Goal: Find specific page/section: Find specific page/section

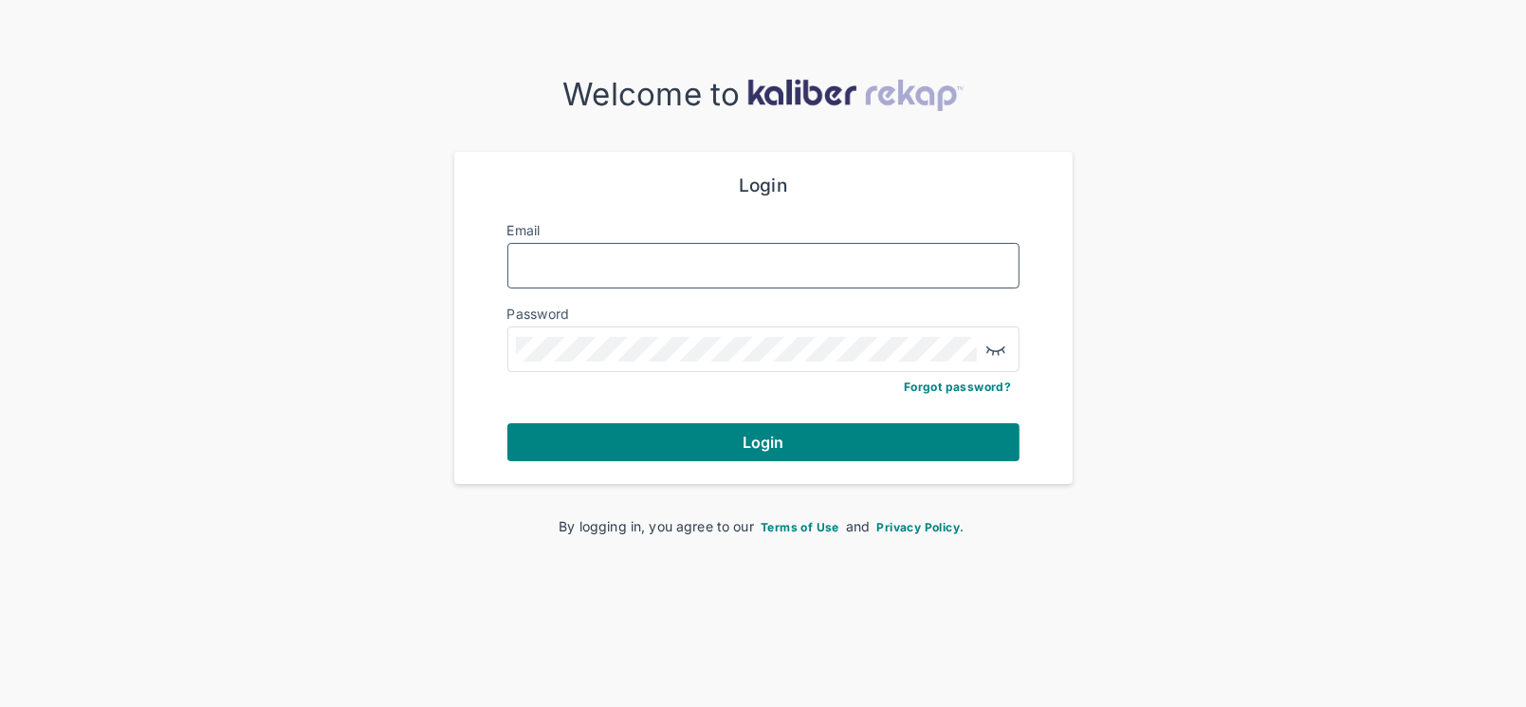
click at [796, 258] on input "Email" at bounding box center [763, 265] width 495 height 25
type input "**********"
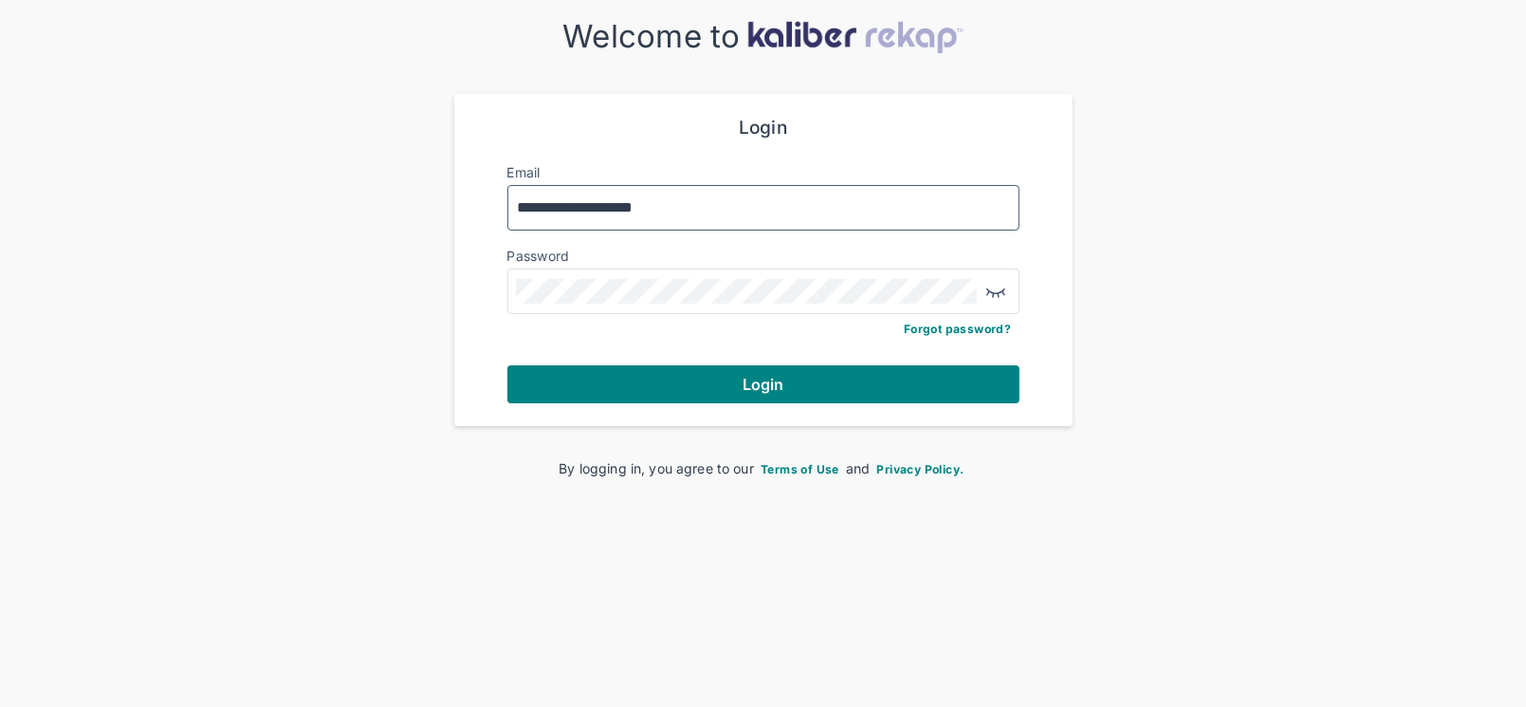
scroll to position [76, 0]
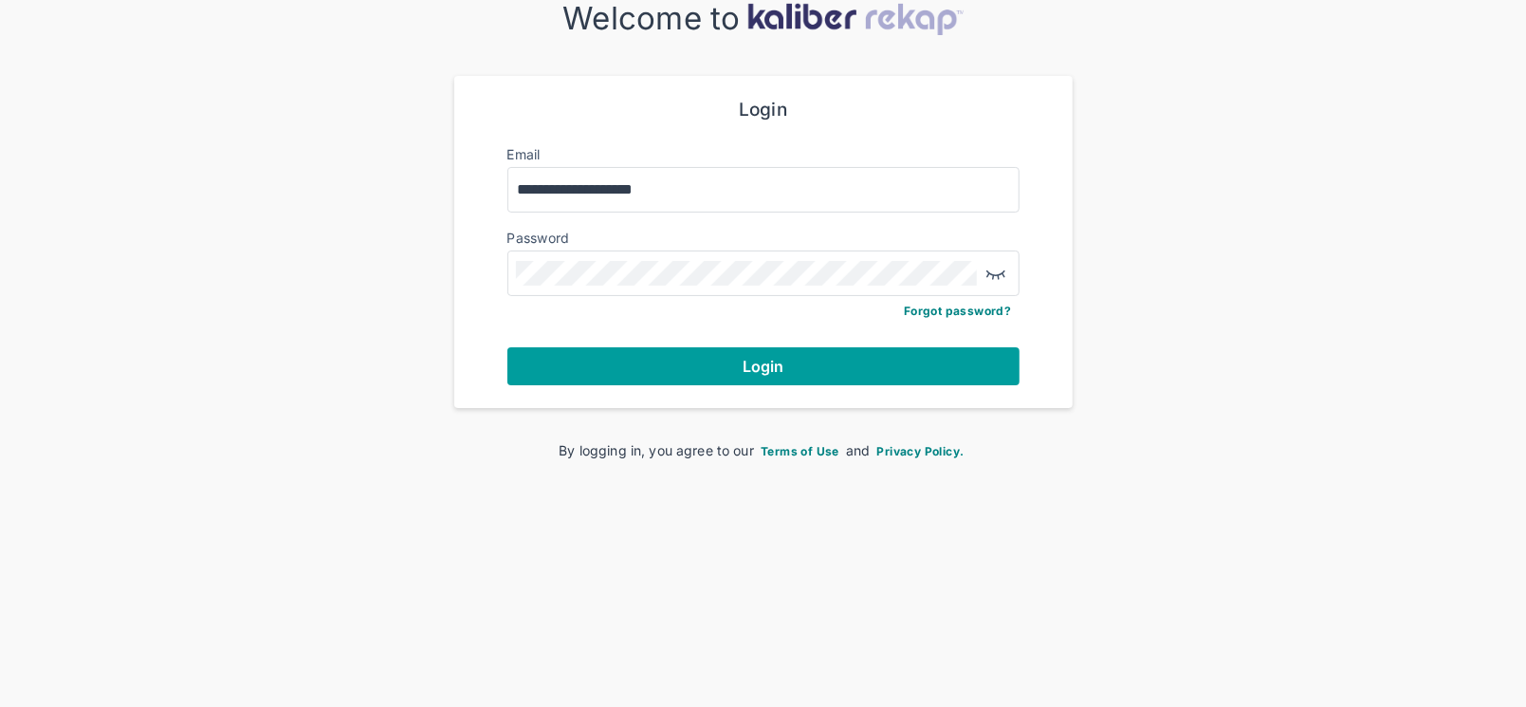
click at [705, 369] on button "Login" at bounding box center [763, 366] width 512 height 38
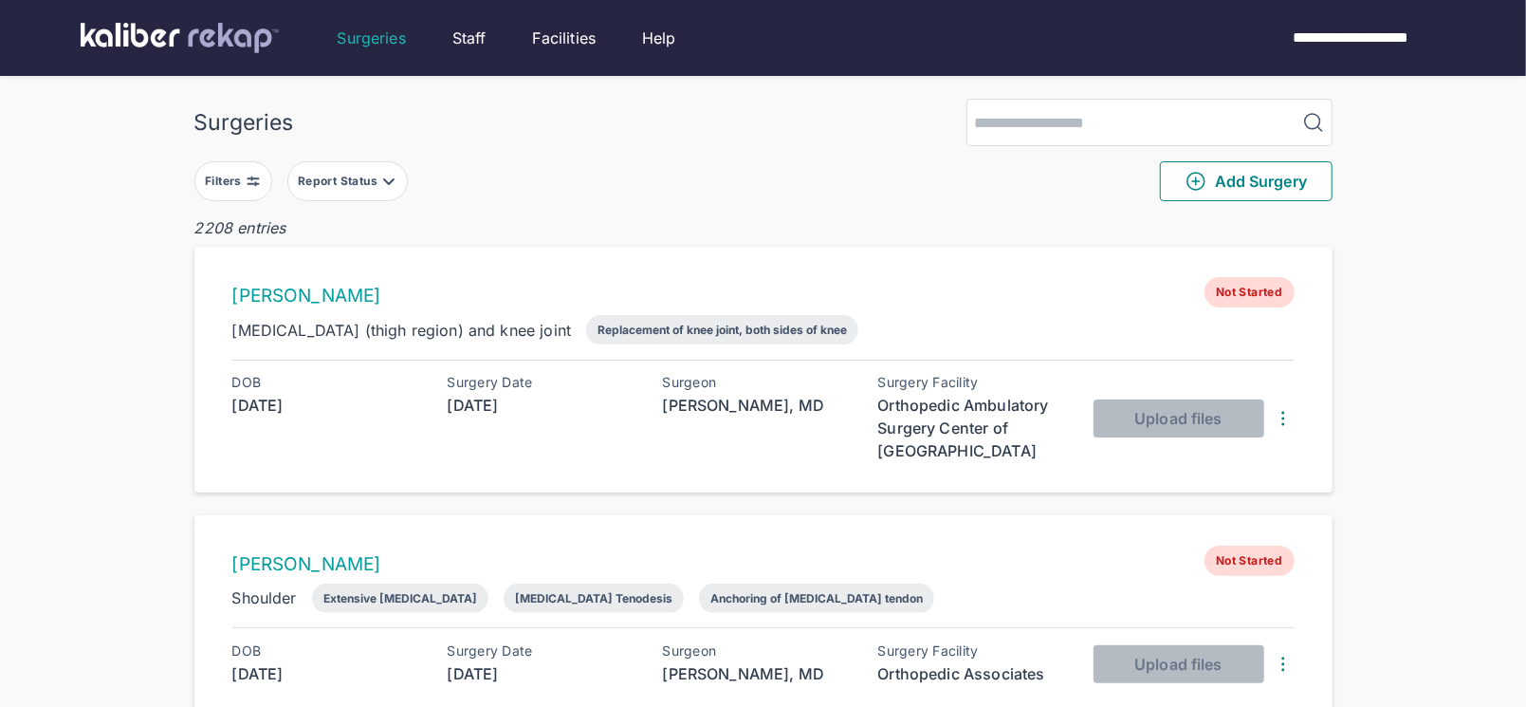
click at [238, 166] on button "Filters" at bounding box center [233, 181] width 78 height 40
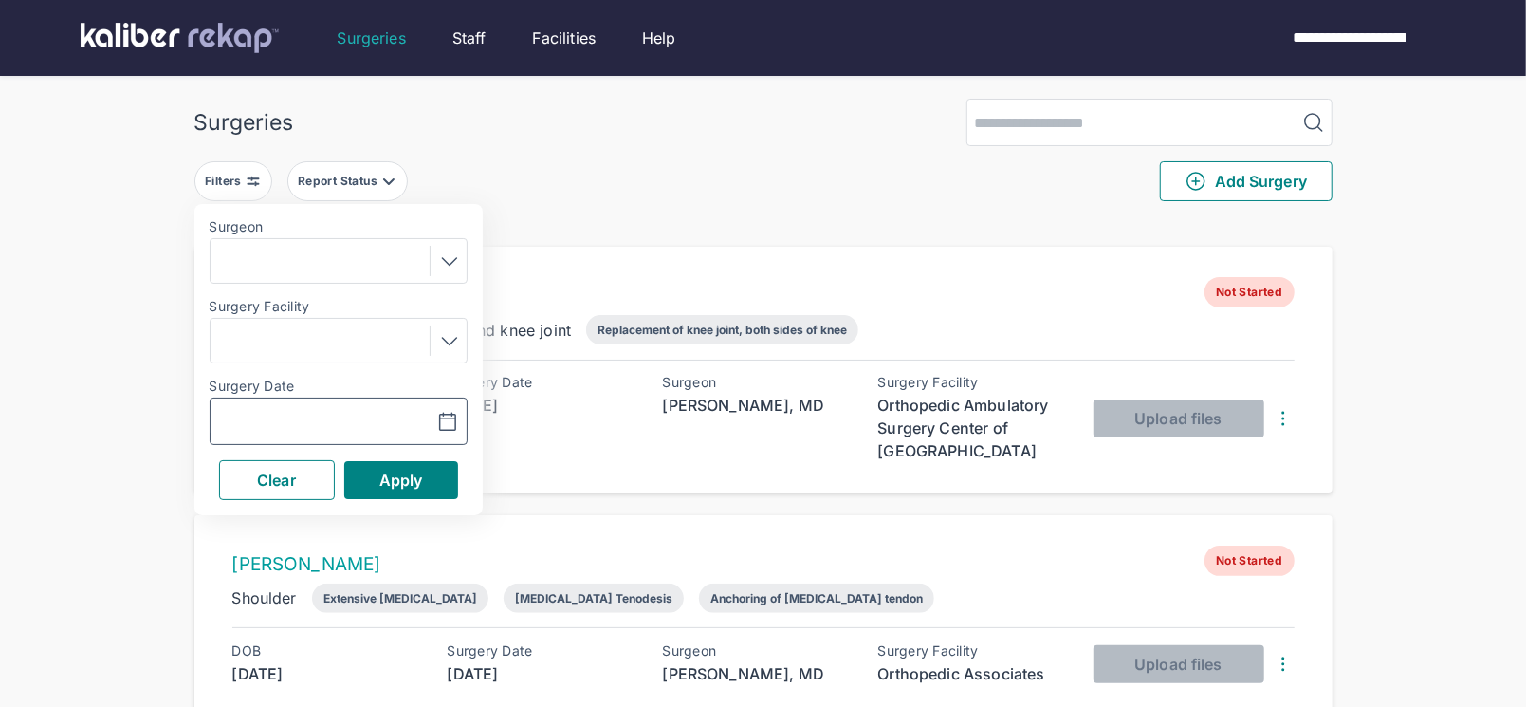
click at [446, 417] on icon "button" at bounding box center [447, 421] width 16 height 17
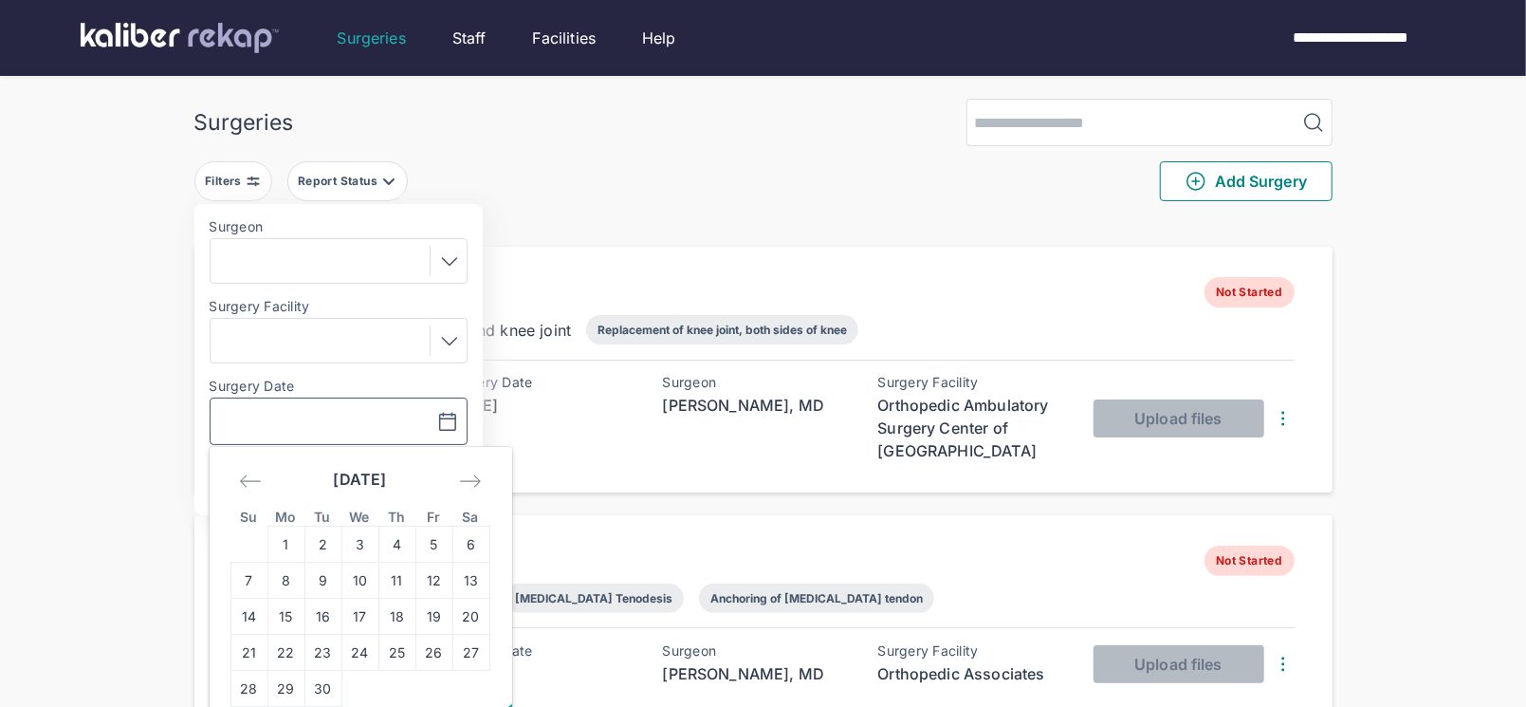
drag, startPoint x: 408, startPoint y: 549, endPoint x: 403, endPoint y: 527, distance: 22.3
click at [408, 549] on td "4" at bounding box center [396, 544] width 37 height 36
type input "**********"
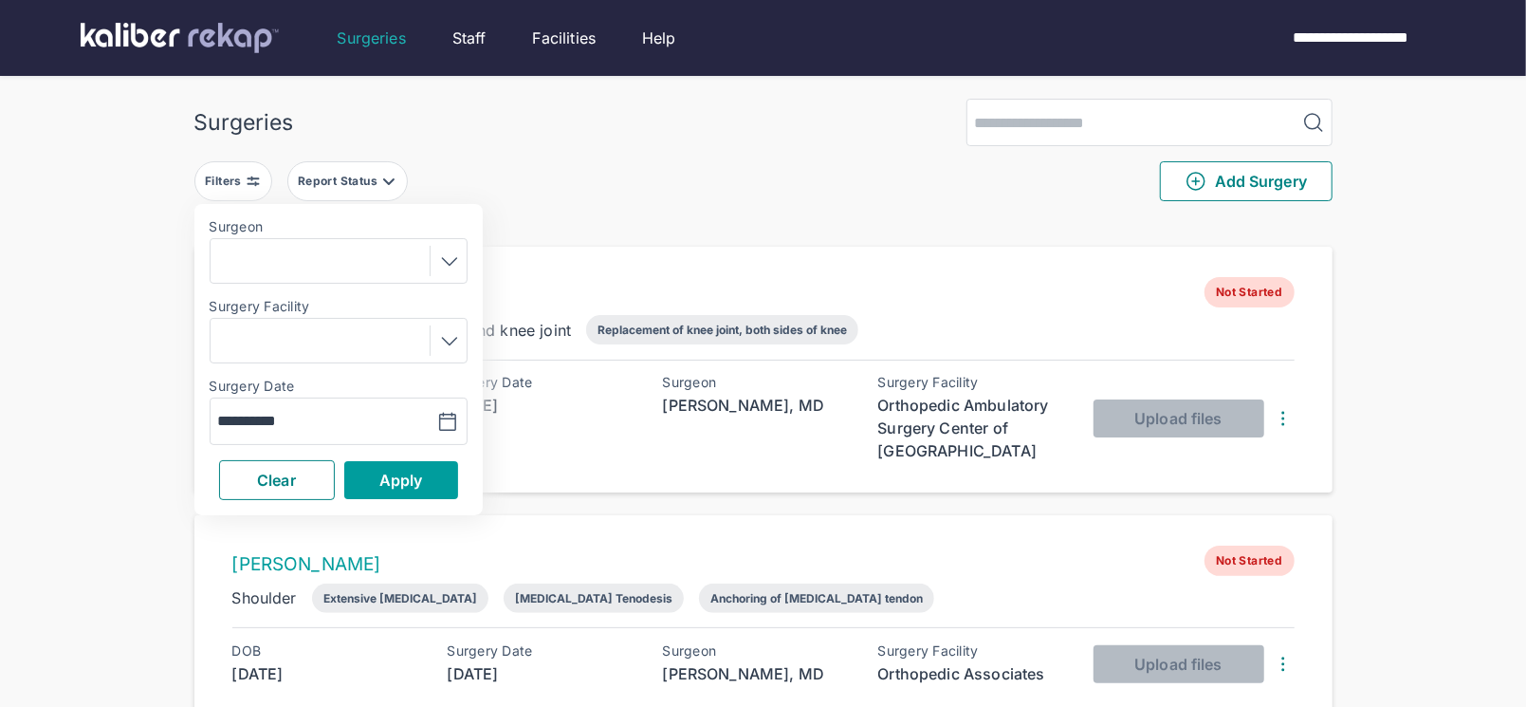
click at [393, 476] on span "Apply" at bounding box center [401, 479] width 44 height 19
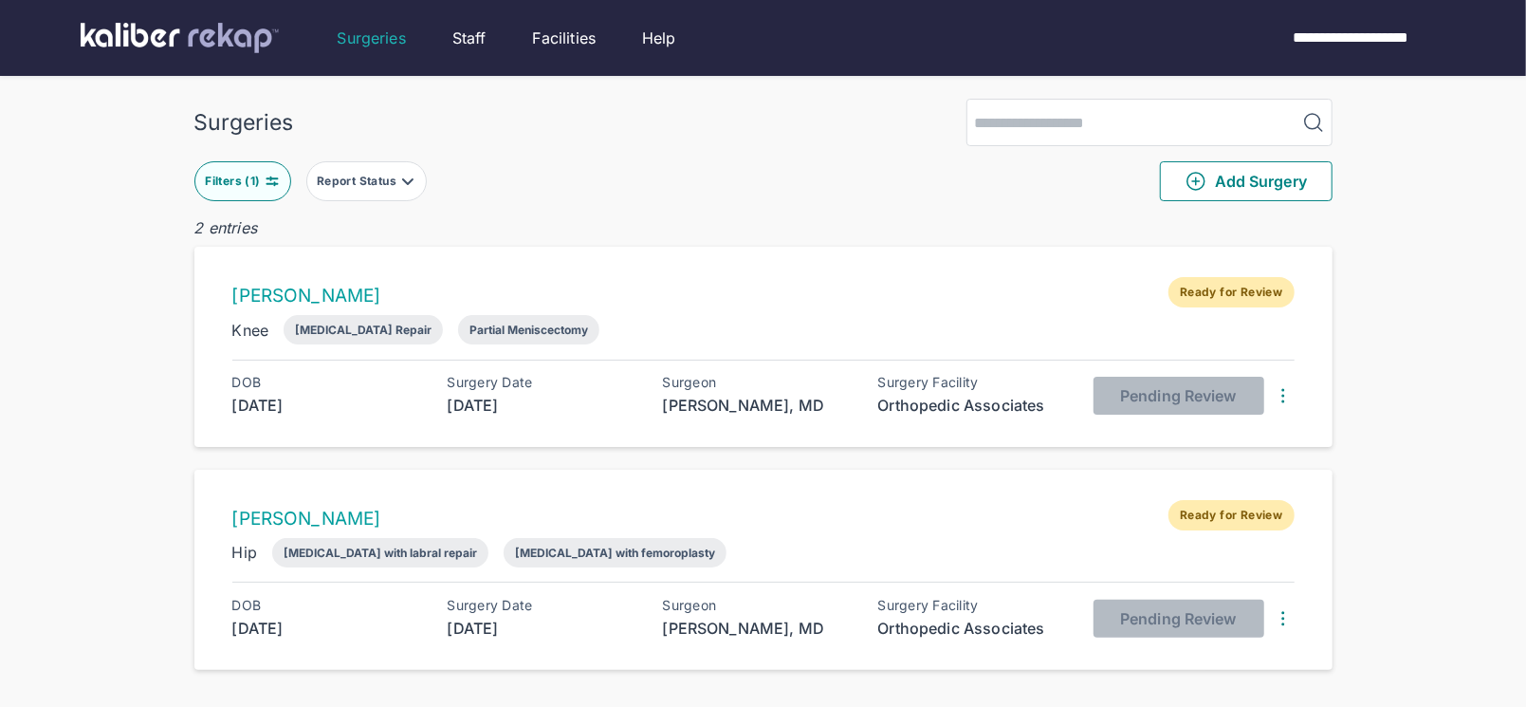
click at [270, 186] on img at bounding box center [272, 181] width 15 height 15
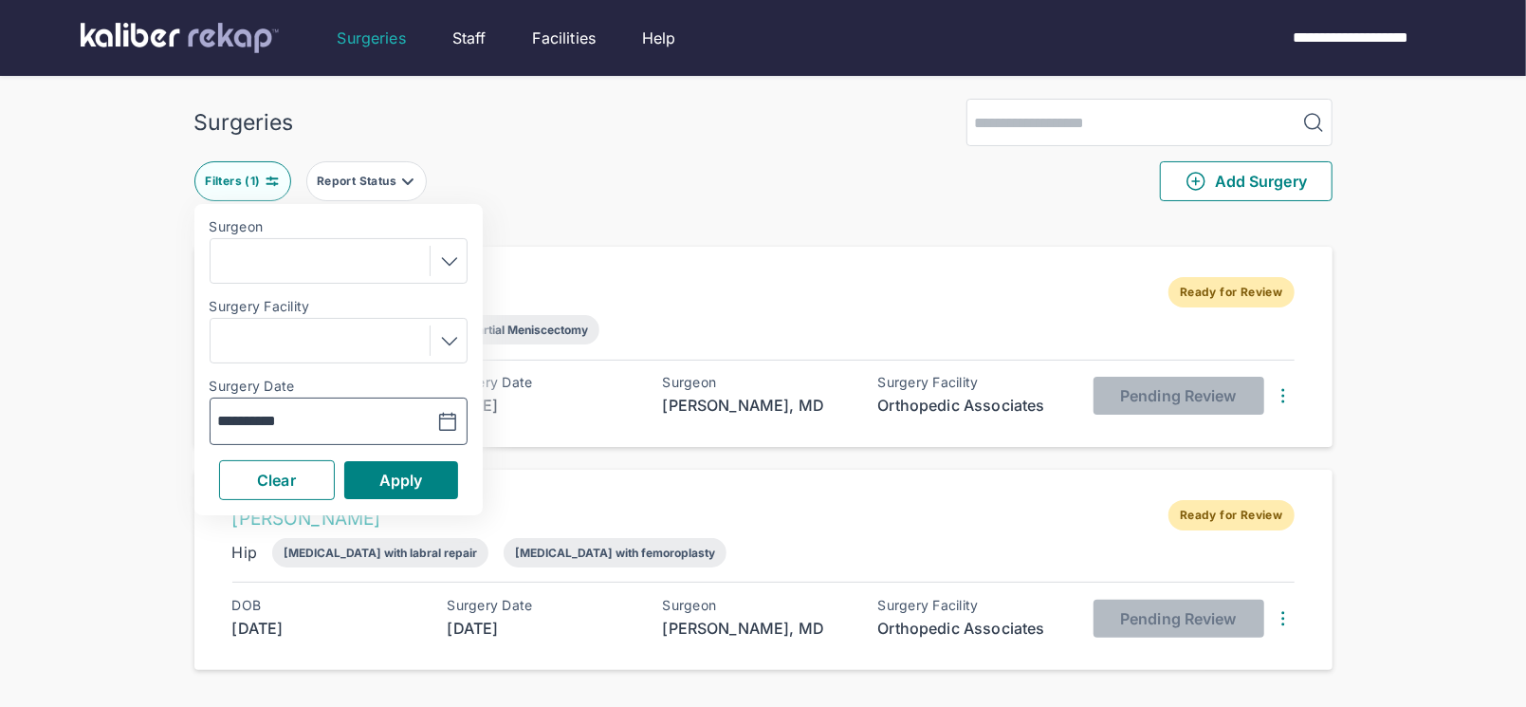
click at [444, 426] on icon "button" at bounding box center [447, 422] width 23 height 23
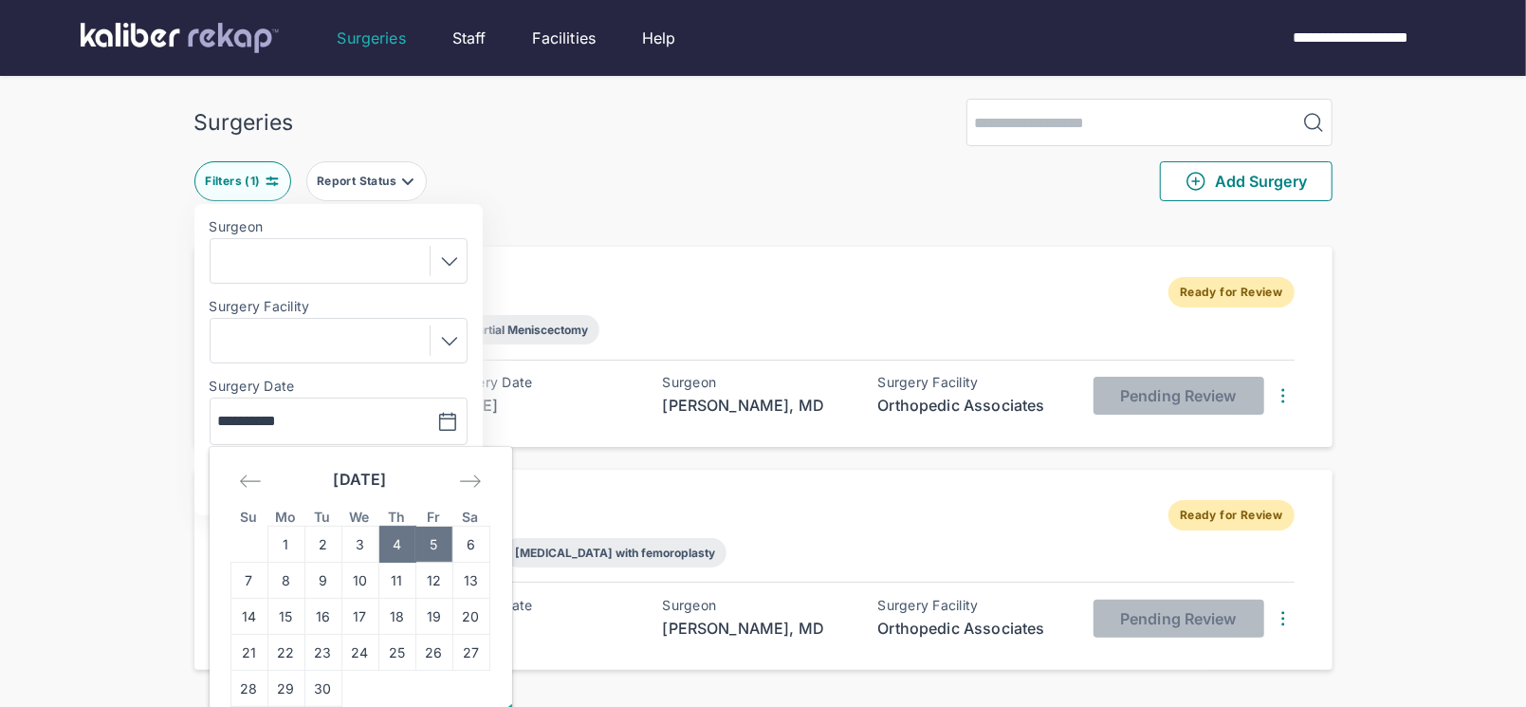
click at [429, 552] on td "5" at bounding box center [433, 544] width 37 height 36
type input "**********"
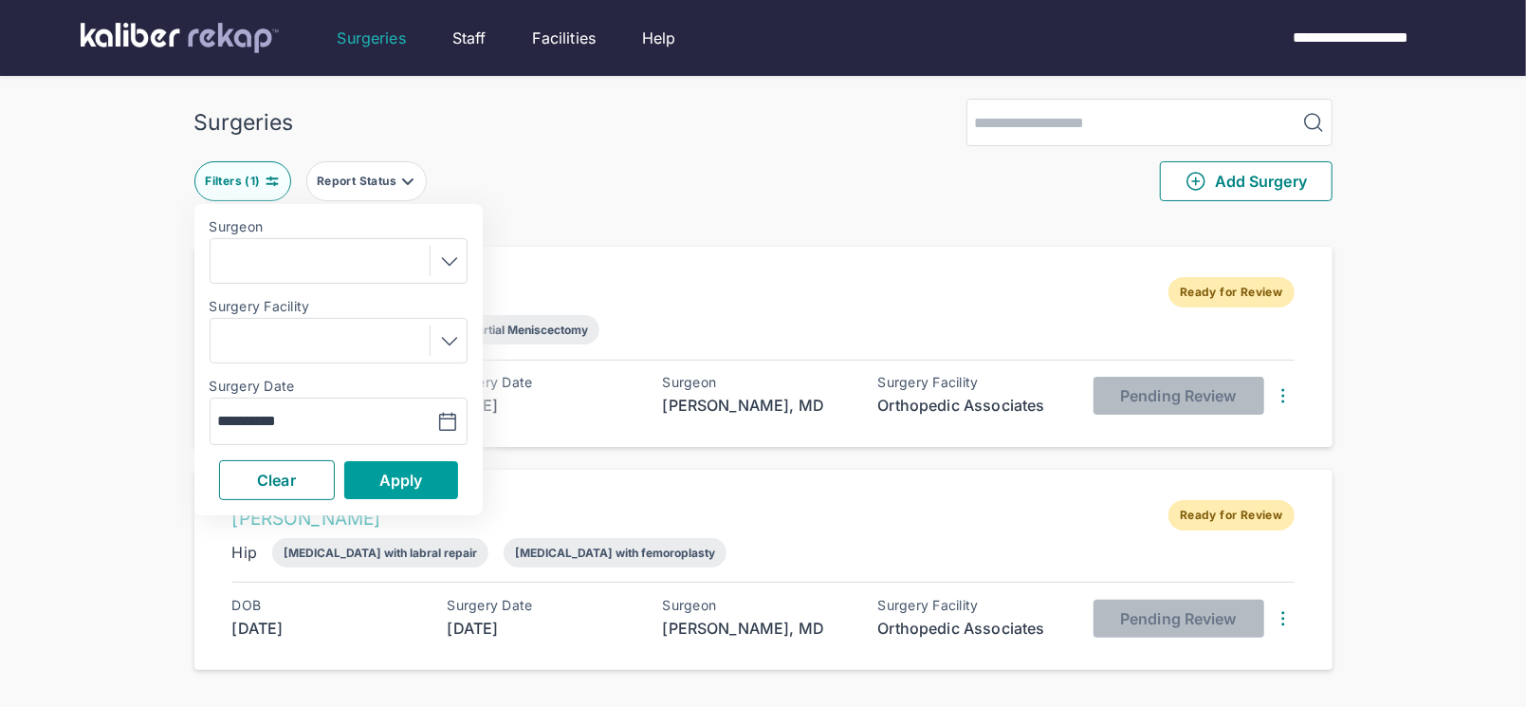
click at [421, 481] on span "Apply" at bounding box center [401, 479] width 44 height 19
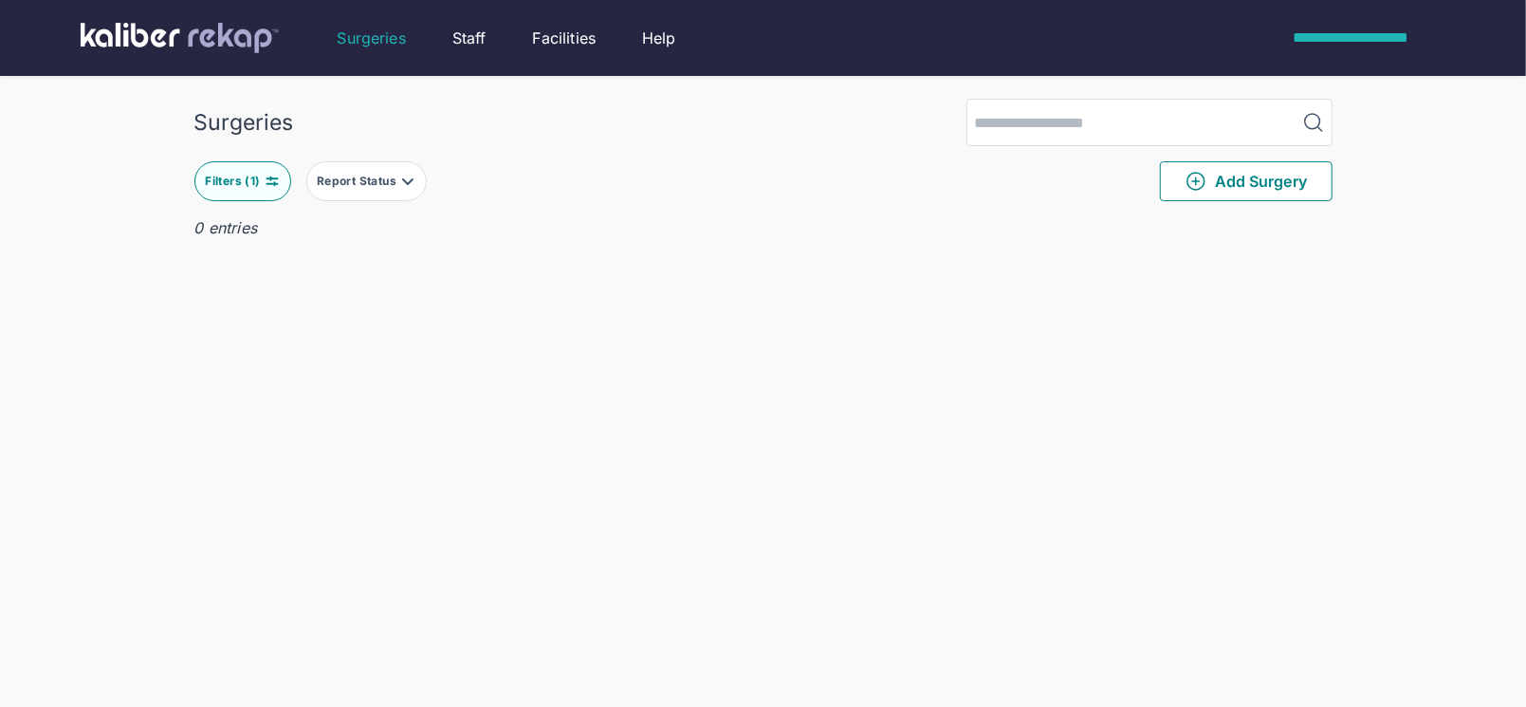
scroll to position [1, 0]
